Goal: Check status: Check status

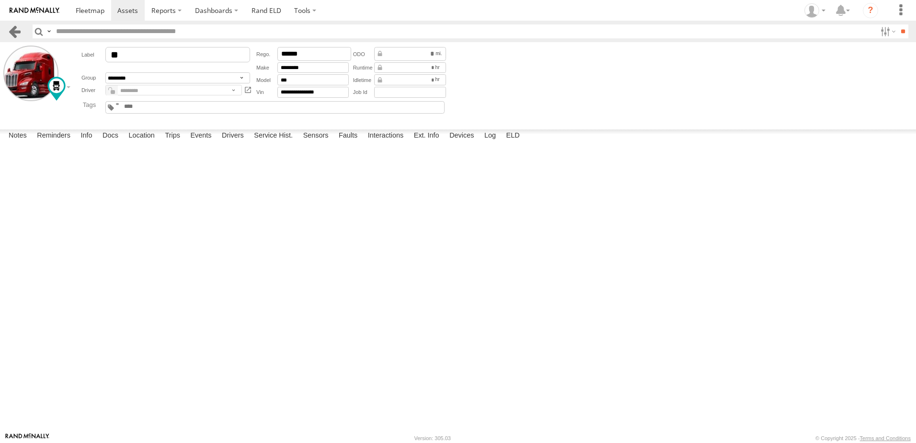
click at [16, 28] on link at bounding box center [15, 31] width 14 height 14
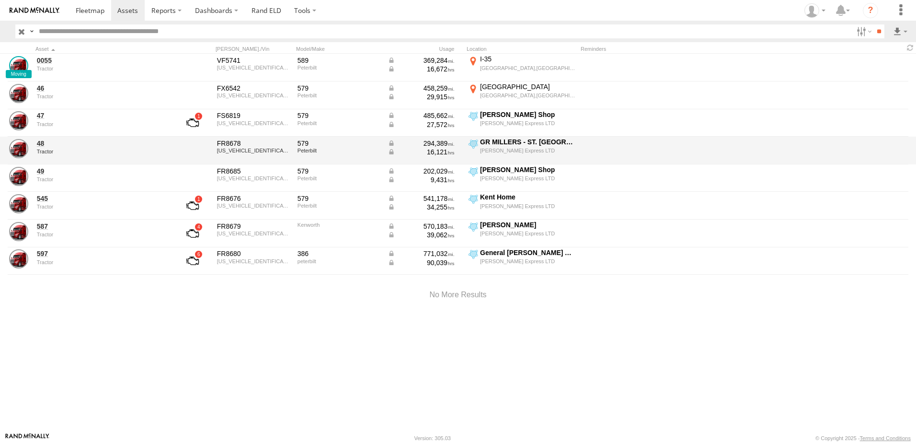
click at [494, 146] on div "GR MILLERS - ST. [GEOGRAPHIC_DATA]" at bounding box center [527, 142] width 95 height 9
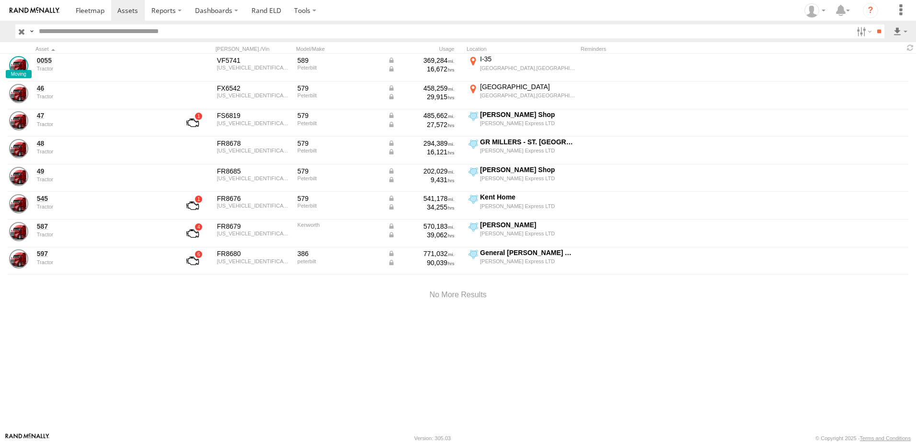
click at [0, 0] on label "×" at bounding box center [0, 0] width 0 height 0
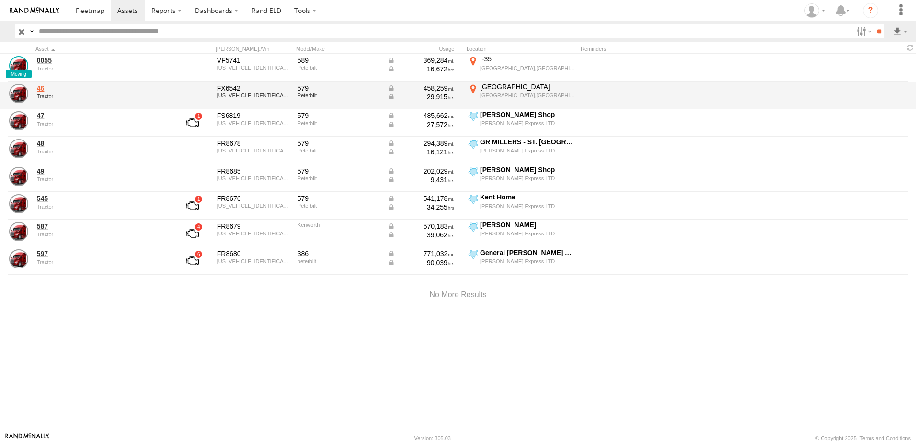
click at [45, 89] on link "46" at bounding box center [102, 88] width 131 height 9
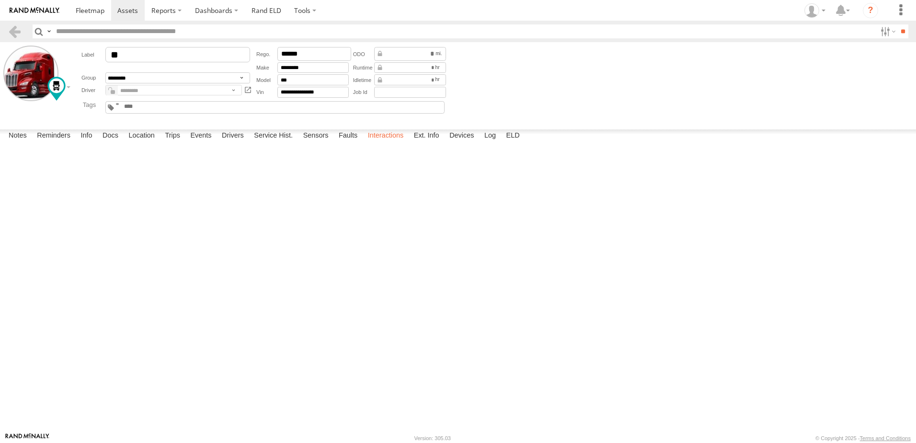
click at [392, 143] on label "Interactions" at bounding box center [386, 135] width 46 height 13
click at [14, 30] on link at bounding box center [15, 31] width 14 height 14
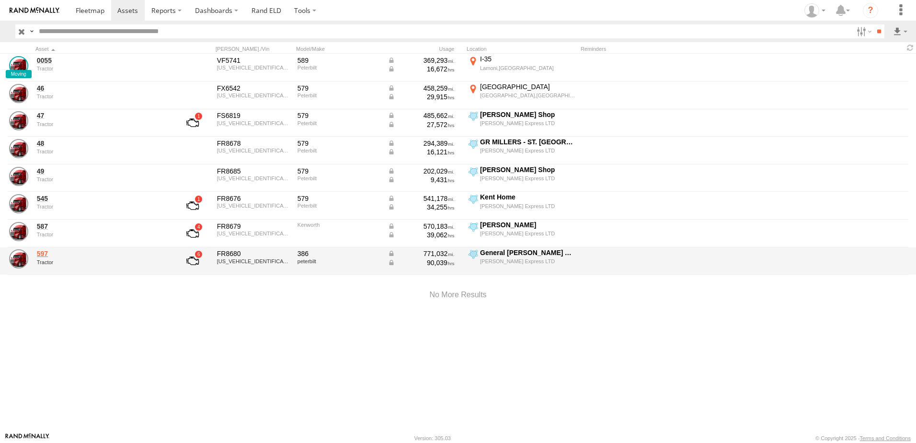
click at [42, 251] on link "597" at bounding box center [102, 253] width 131 height 9
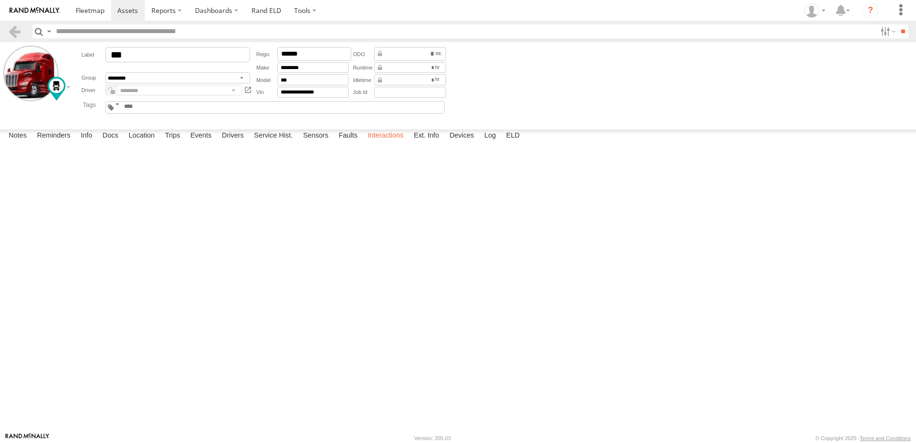
click at [381, 143] on label "Interactions" at bounding box center [386, 135] width 46 height 13
click at [897, 27] on input "**" at bounding box center [902, 31] width 11 height 14
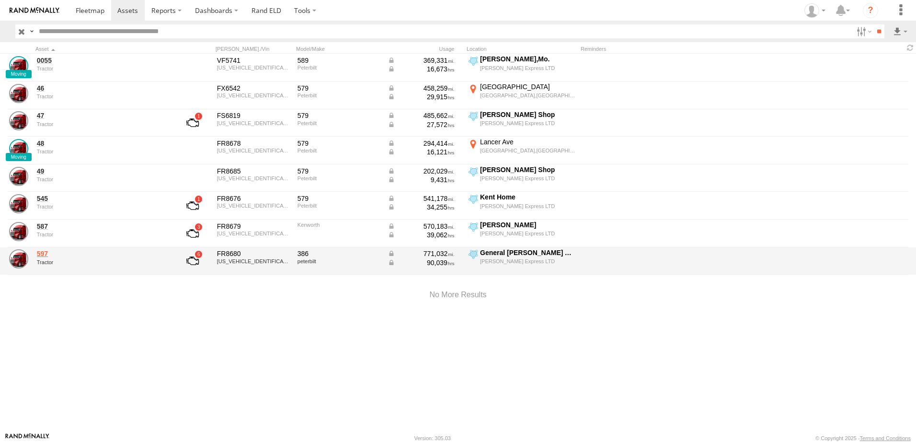
click at [43, 253] on link "597" at bounding box center [102, 253] width 131 height 9
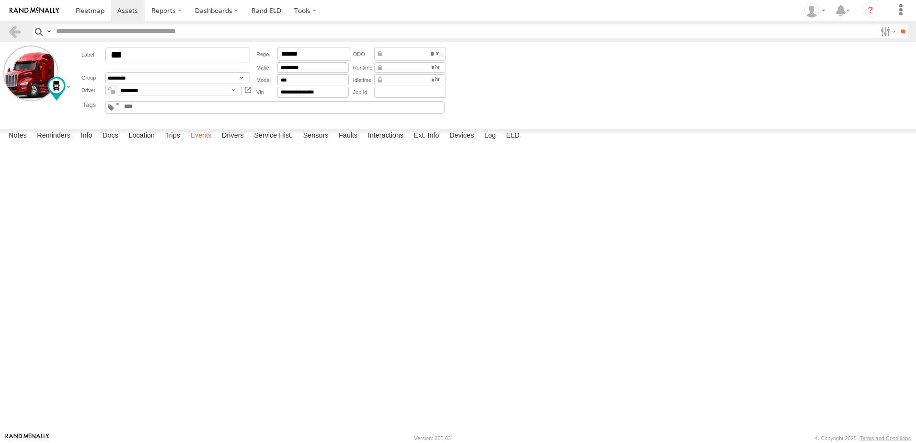
click at [200, 143] on label "Events" at bounding box center [200, 135] width 31 height 13
click at [14, 28] on link at bounding box center [15, 31] width 14 height 14
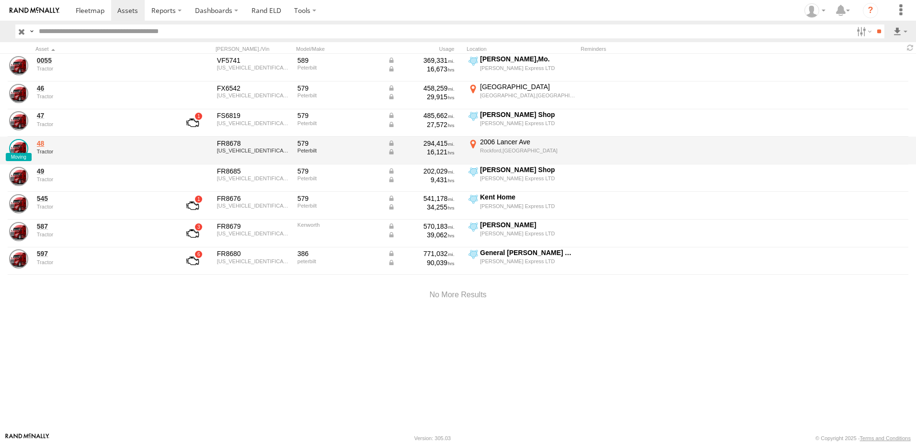
click at [45, 142] on link "48" at bounding box center [102, 143] width 131 height 9
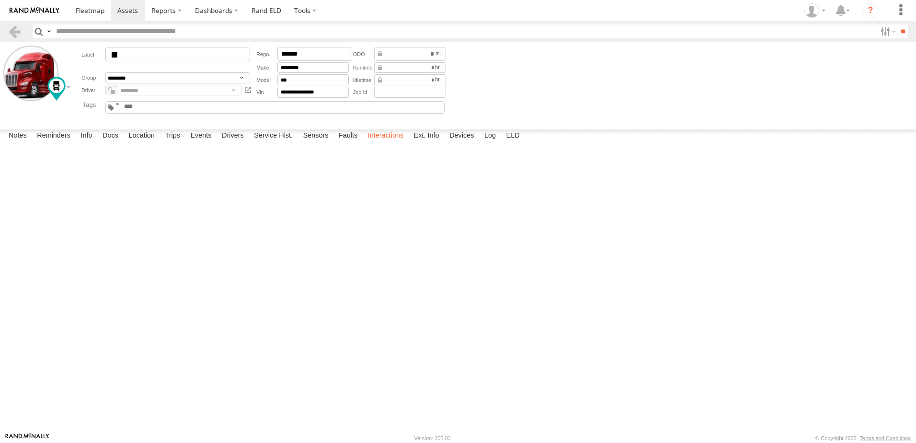
click at [392, 143] on label "Interactions" at bounding box center [386, 135] width 46 height 13
